Goal: Task Accomplishment & Management: Manage account settings

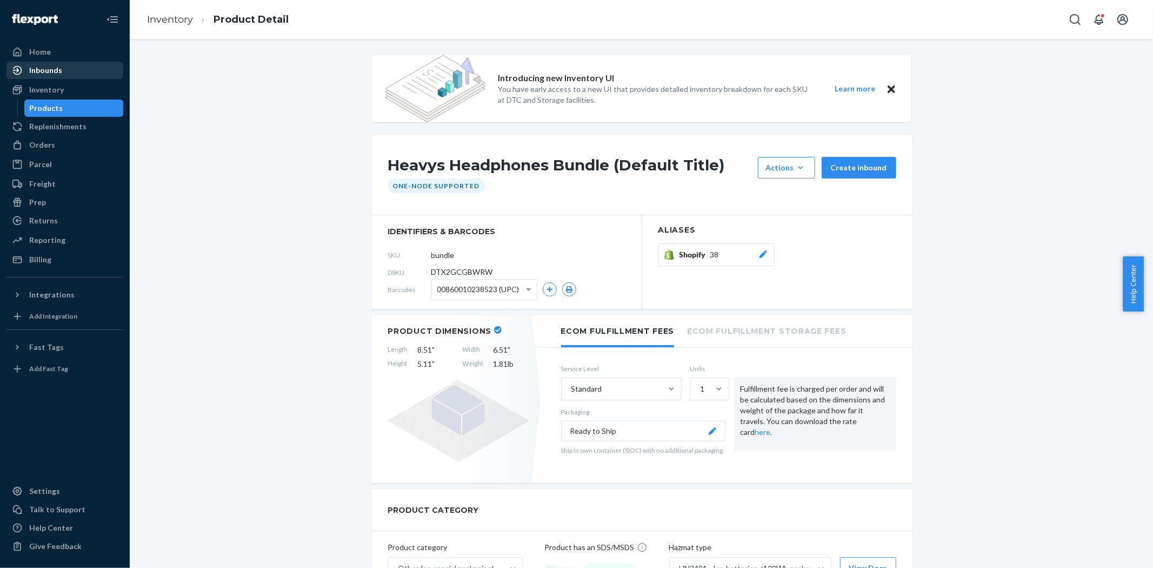
click at [46, 75] on div "Inbounds" at bounding box center [45, 70] width 33 height 11
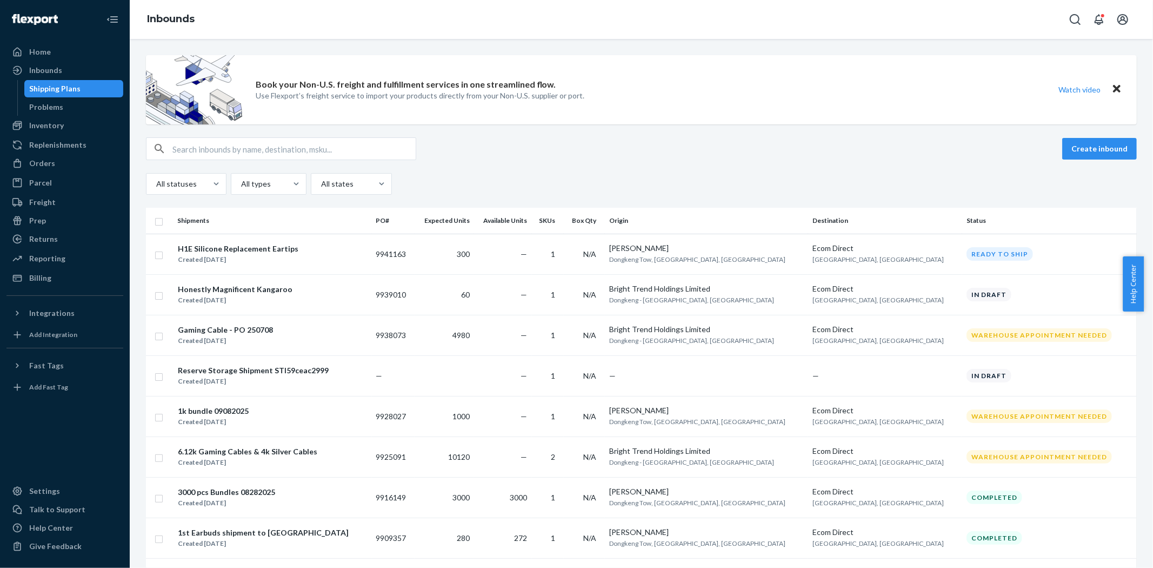
drag, startPoint x: 222, startPoint y: 411, endPoint x: 292, endPoint y: 421, distance: 71.0
click at [292, 421] on div "1k bundle 09082025 Created [DATE]" at bounding box center [272, 416] width 190 height 23
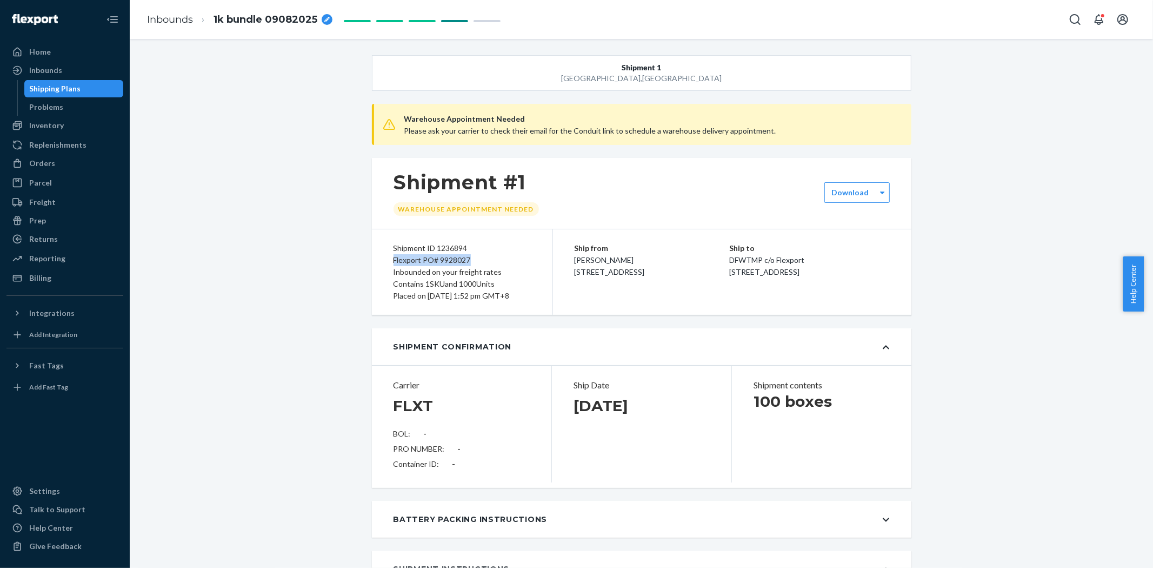
drag, startPoint x: 478, startPoint y: 258, endPoint x: 378, endPoint y: 258, distance: 99.5
click at [378, 258] on div "Shipment ID 1236894 Flexport PO# 9928027 Inbounded on your freight rates Contai…" at bounding box center [462, 271] width 181 height 85
copy div "Flexport PO# 9928027"
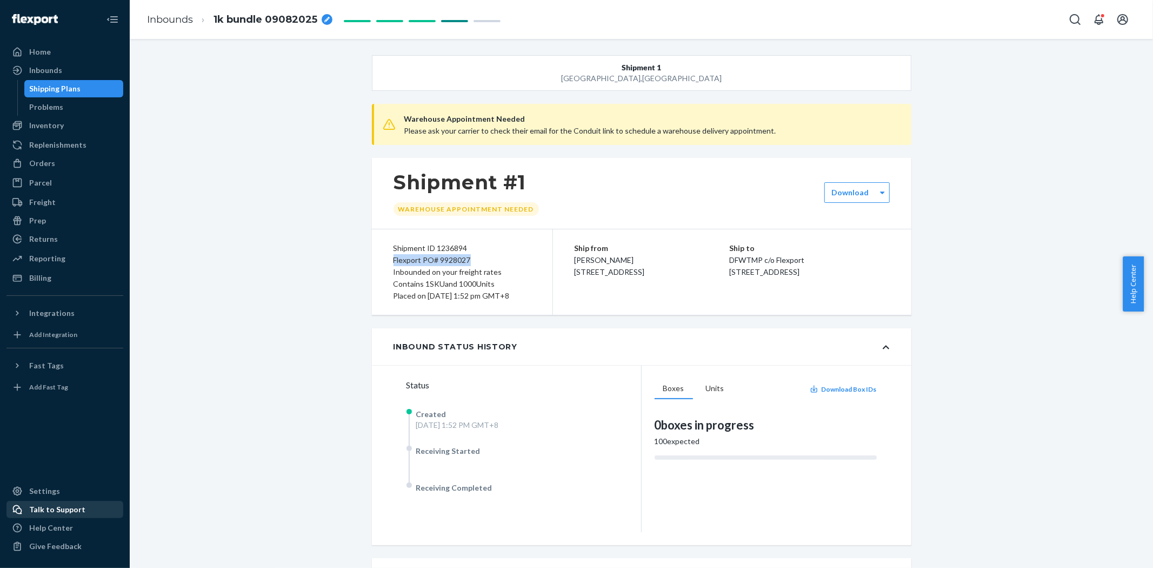
click at [44, 509] on div "Talk to Support" at bounding box center [57, 509] width 56 height 11
click at [44, 68] on div "Inbounds" at bounding box center [45, 70] width 33 height 11
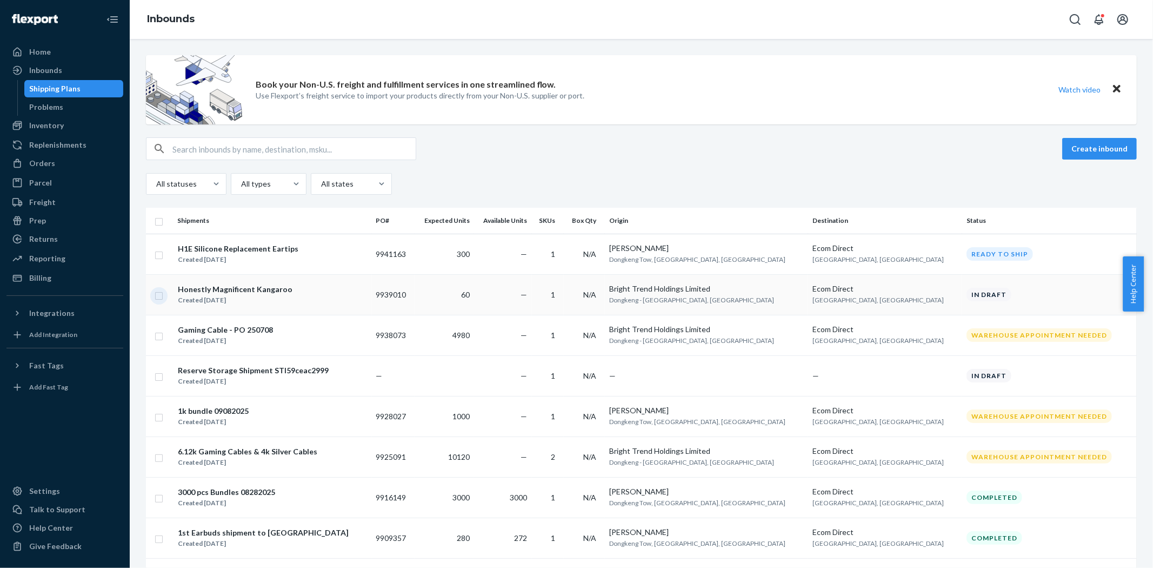
click at [160, 300] on input "checkbox" at bounding box center [159, 294] width 9 height 11
checkbox input "true"
click at [152, 366] on td at bounding box center [159, 375] width 27 height 41
click at [155, 376] on input "checkbox" at bounding box center [159, 375] width 9 height 11
checkbox input "true"
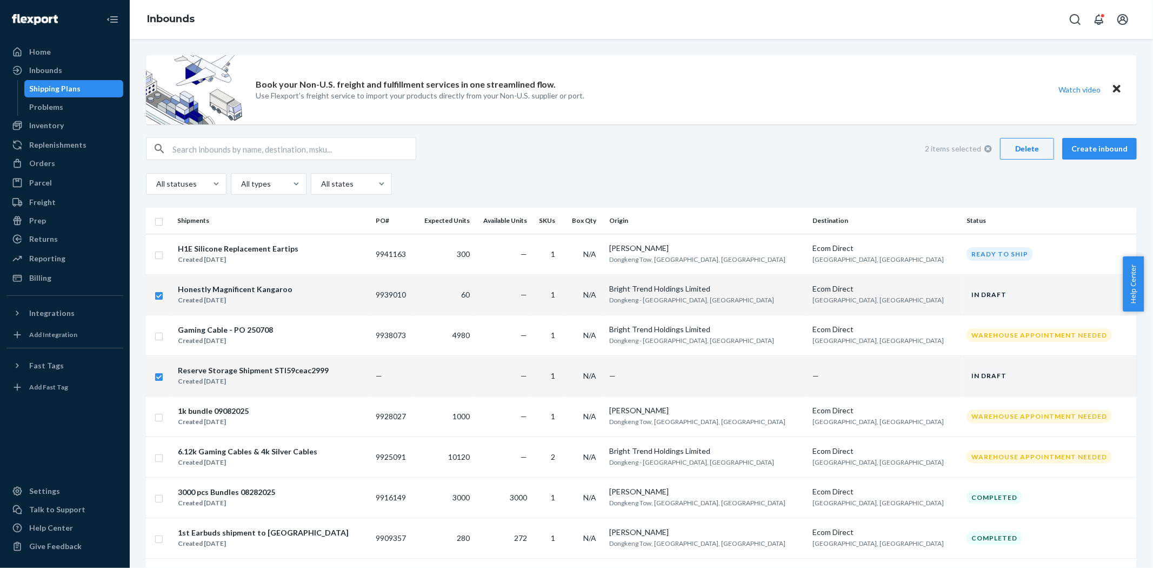
click at [1029, 149] on div "Delete" at bounding box center [1027, 148] width 36 height 11
checkbox input "false"
